Goal: Task Accomplishment & Management: Complete application form

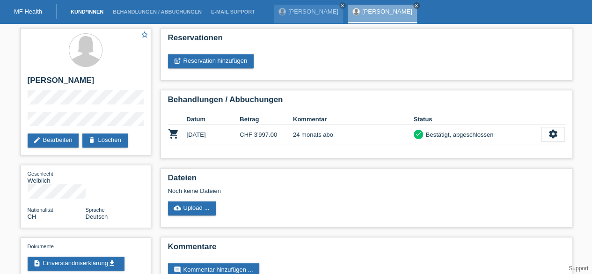
click at [77, 13] on link "Kund*innen" at bounding box center [87, 12] width 42 height 6
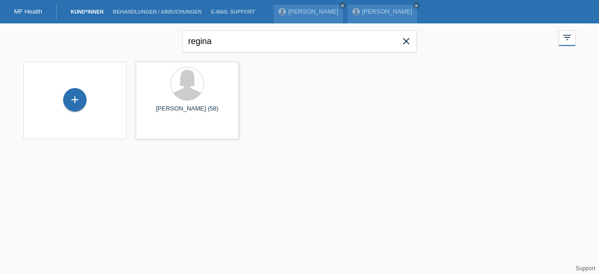
click at [146, 43] on div "regina close filter_list view_module Alle Kund*innen anzeigen star Markierte [P…" at bounding box center [300, 40] width 562 height 34
type input "patrizia"
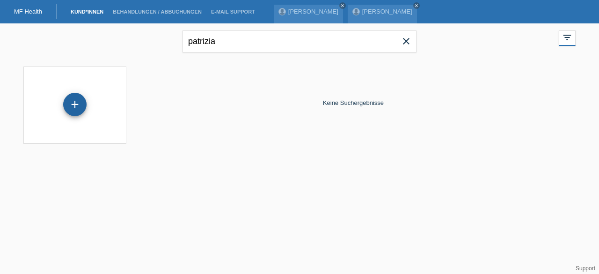
click at [72, 106] on div "+" at bounding box center [74, 104] width 23 height 23
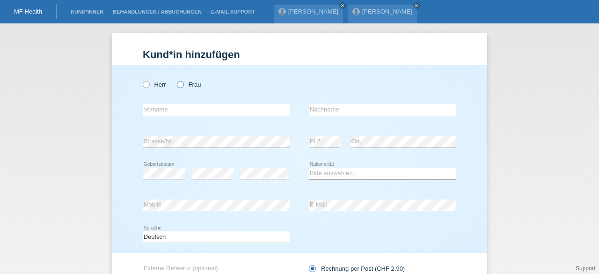
click at [175, 80] on icon at bounding box center [175, 80] width 0 height 0
click at [179, 86] on input "Frau" at bounding box center [180, 84] width 6 height 6
radio input "true"
click at [174, 111] on input "text" at bounding box center [216, 110] width 147 height 12
type input "Patrizia"
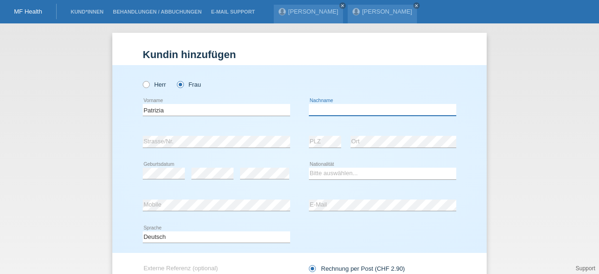
click at [337, 109] on input "text" at bounding box center [382, 110] width 147 height 12
type input "Fornara"
click at [315, 169] on select "Bitte auswählen... Schweiz Deutschland Liechtenstein Österreich ------------ Af…" at bounding box center [382, 173] width 147 height 11
select select "CH"
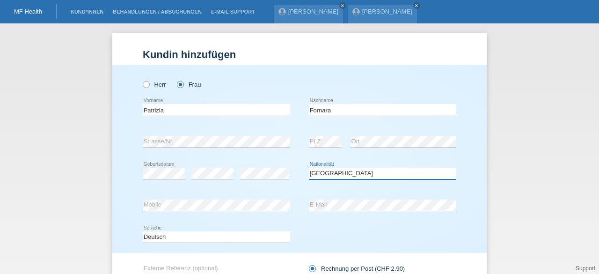
click at [309, 168] on select "Bitte auswählen... Schweiz Deutschland Liechtenstein Österreich ------------ Af…" at bounding box center [382, 173] width 147 height 11
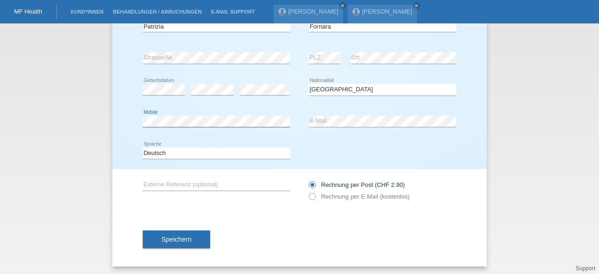
scroll to position [84, 0]
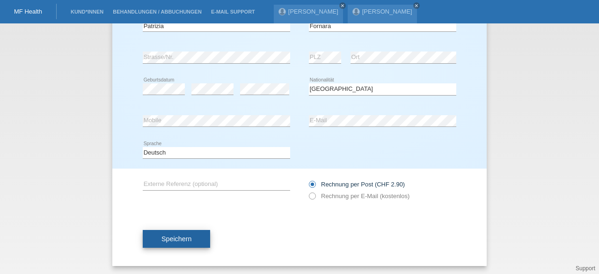
click at [174, 236] on span "Speichern" at bounding box center [176, 238] width 30 height 7
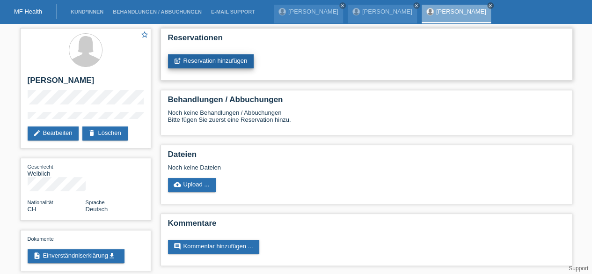
click at [212, 59] on link "post_add Reservation hinzufügen" at bounding box center [211, 61] width 86 height 14
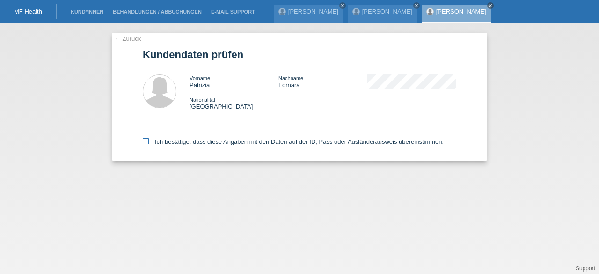
click at [220, 141] on label "Ich bestätige, dass diese Angaben mit den Daten auf der ID, Pass oder Ausländer…" at bounding box center [293, 141] width 301 height 7
click at [149, 141] on input "Ich bestätige, dass diese Angaben mit den Daten auf der ID, Pass oder Ausländer…" at bounding box center [146, 141] width 6 height 6
checkbox input "true"
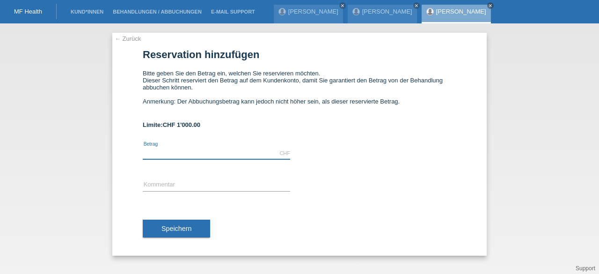
click at [215, 155] on input "text" at bounding box center [216, 153] width 147 height 12
type input "1000.00"
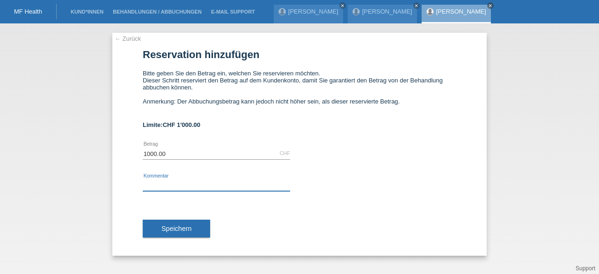
click at [207, 185] on input "text" at bounding box center [216, 185] width 147 height 12
type input "ems abo"
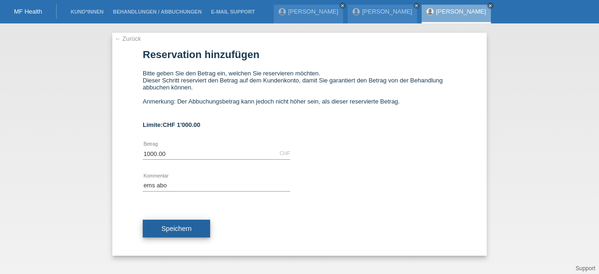
click at [188, 229] on span "Speichern" at bounding box center [176, 228] width 30 height 7
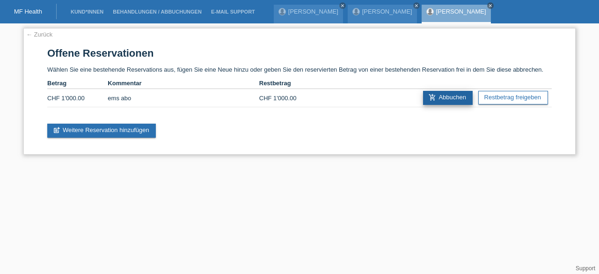
click at [436, 99] on link "add_shopping_cart Abbuchen" at bounding box center [448, 98] width 50 height 14
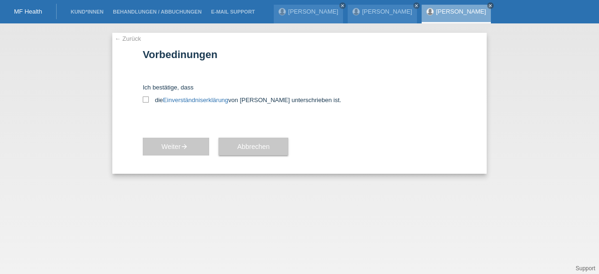
click at [144, 94] on div "Ich bestätige, dass die Einverständniserklärung von der Kundin unterschrieben i…" at bounding box center [300, 94] width 314 height 20
click at [146, 98] on icon at bounding box center [146, 99] width 6 height 6
click at [146, 98] on input "die Einverständniserklärung von der Kundin unterschrieben ist." at bounding box center [146, 99] width 6 height 6
checkbox input "true"
click at [169, 145] on span "Weiter arrow_forward" at bounding box center [175, 146] width 29 height 7
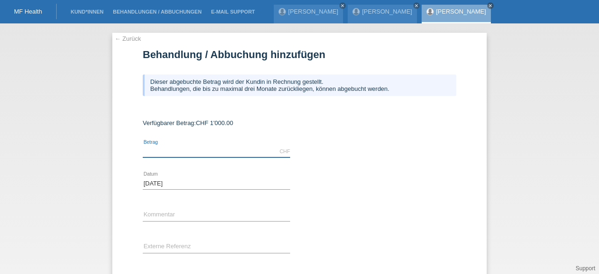
click at [155, 154] on input "text" at bounding box center [216, 152] width 147 height 12
type input "1000.00"
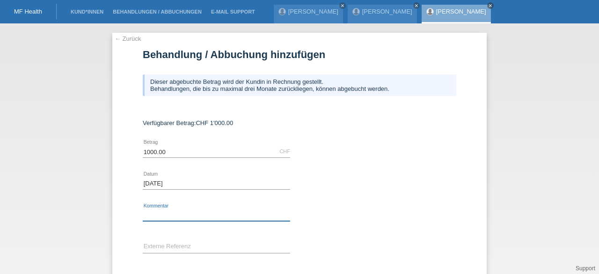
click at [160, 216] on input "text" at bounding box center [216, 215] width 147 height 12
type input "ems abo"
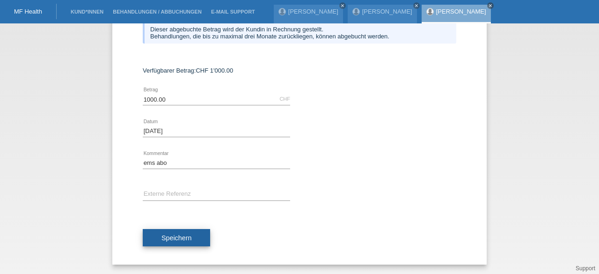
click at [175, 237] on span "Speichern" at bounding box center [176, 237] width 30 height 7
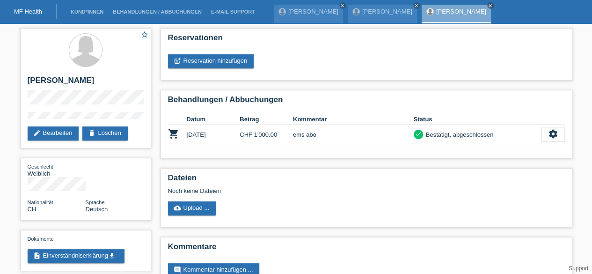
click at [144, 16] on li "Behandlungen / Abbuchungen" at bounding box center [157, 12] width 98 height 24
click at [144, 15] on li "Behandlungen / Abbuchungen" at bounding box center [157, 12] width 98 height 24
click at [143, 11] on link "Behandlungen / Abbuchungen" at bounding box center [157, 12] width 98 height 6
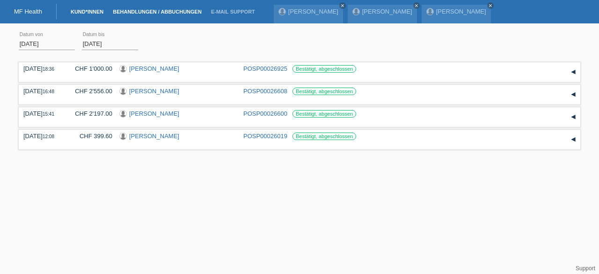
click at [85, 13] on link "Kund*innen" at bounding box center [87, 12] width 42 height 6
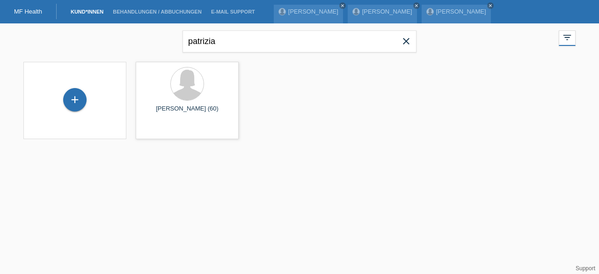
click at [401, 39] on icon "close" at bounding box center [406, 41] width 11 height 11
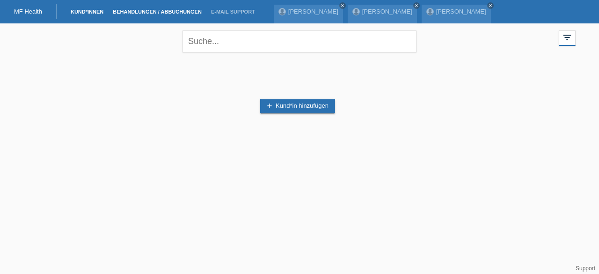
click at [146, 11] on link "Behandlungen / Abbuchungen" at bounding box center [157, 12] width 98 height 6
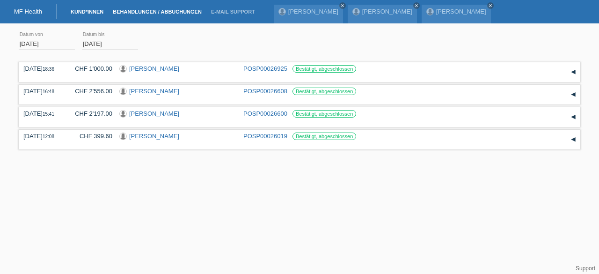
click at [88, 12] on link "Kund*innen" at bounding box center [87, 12] width 42 height 6
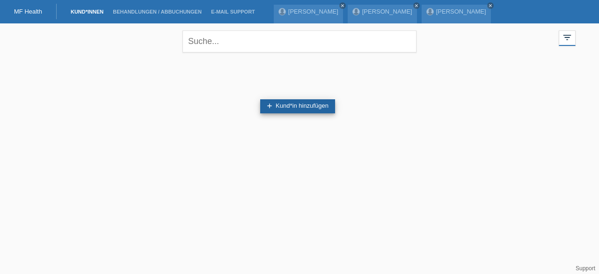
click at [294, 112] on link "add Kund*in hinzufügen" at bounding box center [297, 106] width 75 height 14
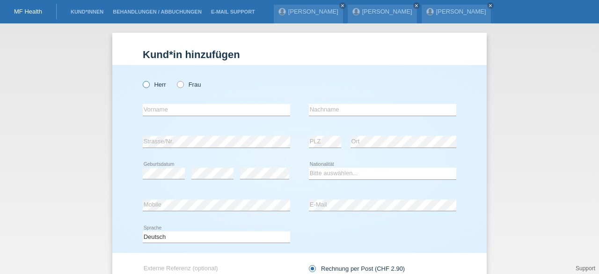
click at [148, 82] on label "Herr" at bounding box center [154, 84] width 23 height 7
click at [148, 82] on input "Herr" at bounding box center [146, 84] width 6 height 6
radio input "true"
drag, startPoint x: 148, startPoint y: 82, endPoint x: 171, endPoint y: 108, distance: 34.1
click at [171, 108] on div "Herr Frau error Vorname error" at bounding box center [299, 159] width 374 height 188
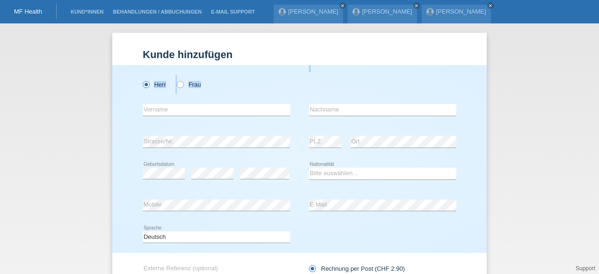
click at [260, 85] on div "Herr Frau" at bounding box center [216, 84] width 147 height 19
click at [252, 110] on input "text" at bounding box center [216, 110] width 147 height 12
type input "[PERSON_NAME]"
click at [328, 114] on input "text" at bounding box center [382, 110] width 147 height 12
type input "[PERSON_NAME]"
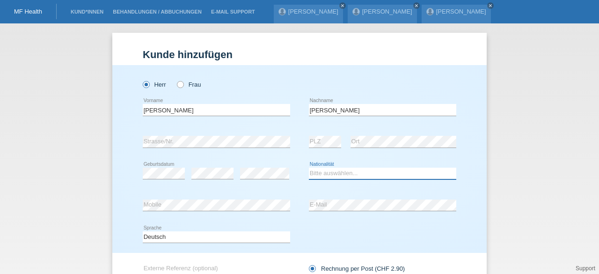
click at [325, 171] on select "Bitte auswählen... Schweiz Deutschland Liechtenstein Österreich ------------ Af…" at bounding box center [382, 173] width 147 height 11
select select "CH"
click at [309, 168] on select "Bitte auswählen... Schweiz Deutschland Liechtenstein Österreich ------------ Af…" at bounding box center [382, 173] width 147 height 11
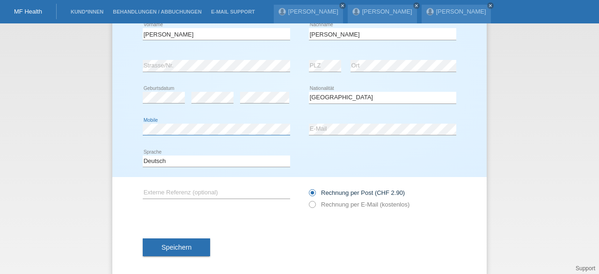
scroll to position [80, 0]
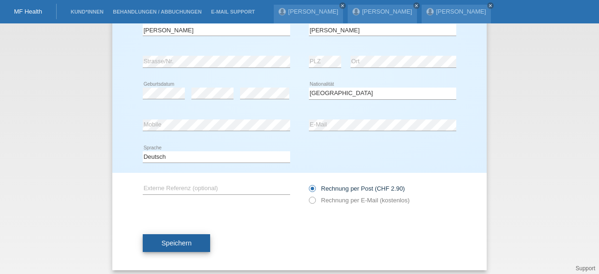
click at [165, 240] on span "Speichern" at bounding box center [176, 242] width 30 height 7
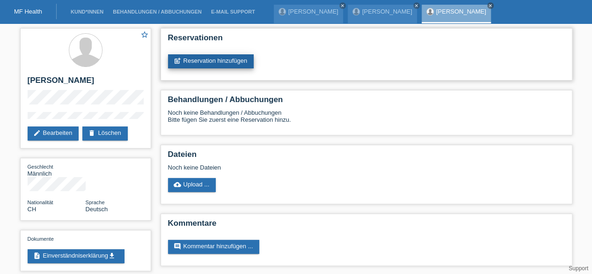
click at [250, 68] on link "post_add Reservation hinzufügen" at bounding box center [211, 61] width 86 height 14
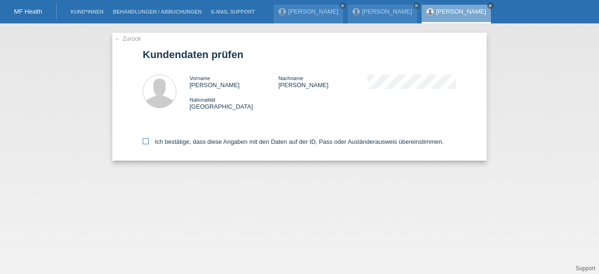
click at [175, 143] on label "Ich bestätige, dass diese Angaben mit den Daten auf der ID, Pass oder Ausländer…" at bounding box center [293, 141] width 301 height 7
click at [149, 143] on input "Ich bestätige, dass diese Angaben mit den Daten auf der ID, Pass oder Ausländer…" at bounding box center [146, 141] width 6 height 6
checkbox input "true"
